Goal: Task Accomplishment & Management: Manage account settings

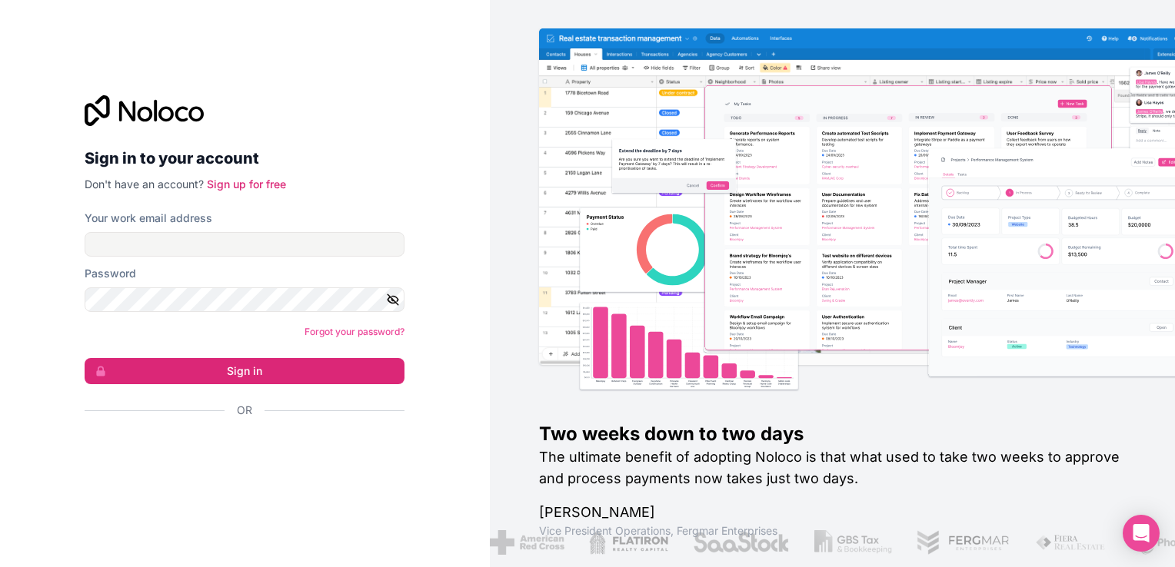
click at [293, 258] on form "Your work email address Password Forgot your password? Sign in Or" at bounding box center [245, 341] width 320 height 261
click at [291, 241] on input "Your work email address" at bounding box center [245, 244] width 320 height 25
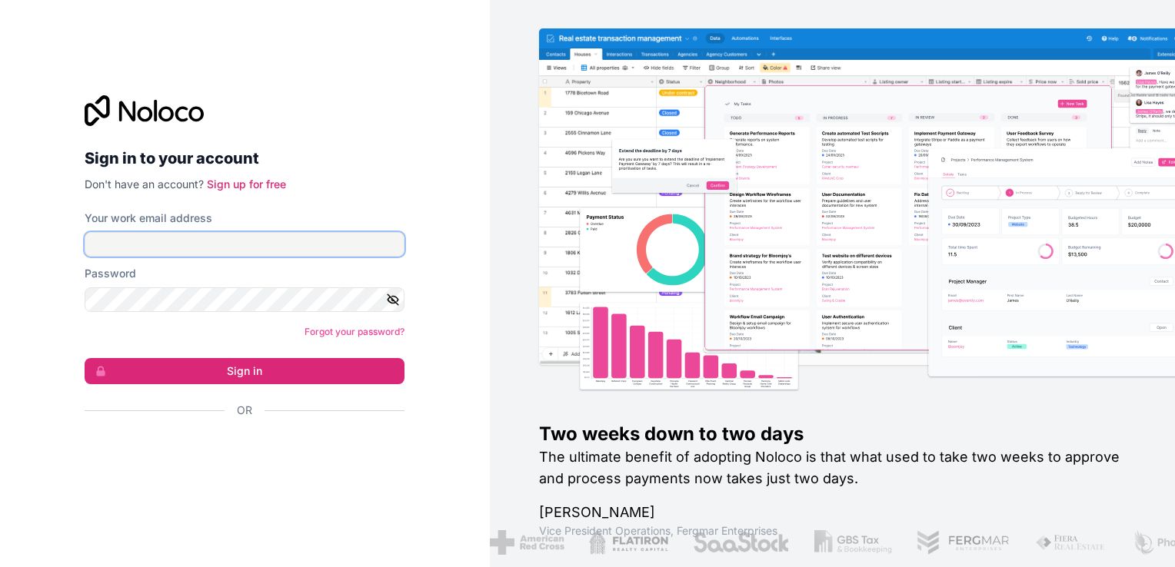
type input "ams@boringgroup.net"
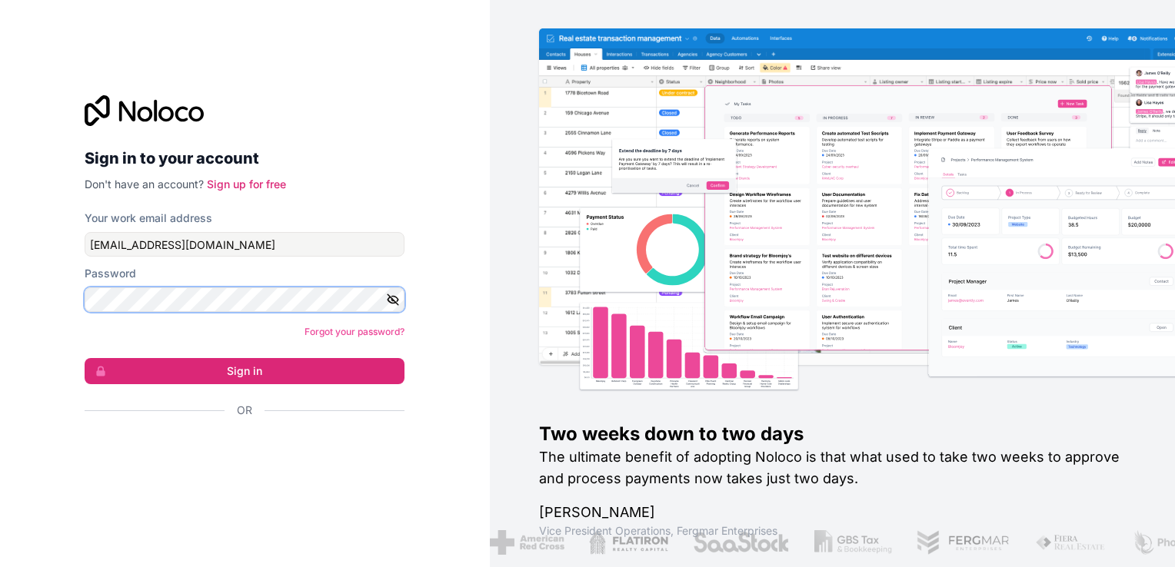
click at [85, 358] on button "Sign in" at bounding box center [245, 371] width 320 height 26
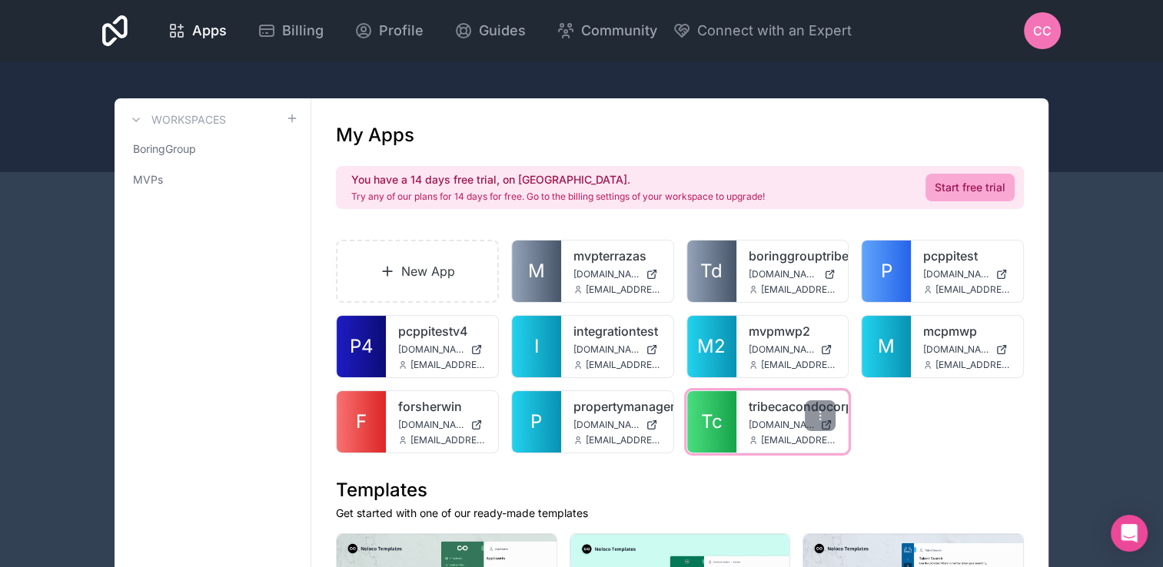
click at [723, 416] on link "Tc" at bounding box center [711, 421] width 49 height 61
